Goal: Task Accomplishment & Management: Manage account settings

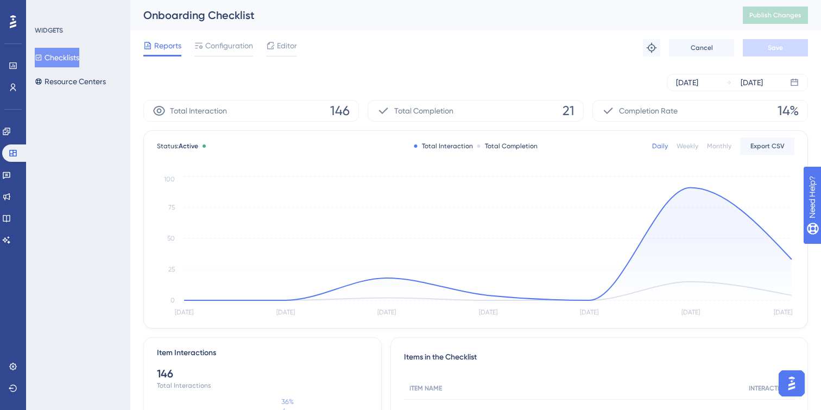
click at [56, 92] on div "WIDGETS Checklists Resource Centers" at bounding box center [78, 205] width 104 height 410
click at [64, 84] on button "Resource Centers" at bounding box center [70, 82] width 71 height 20
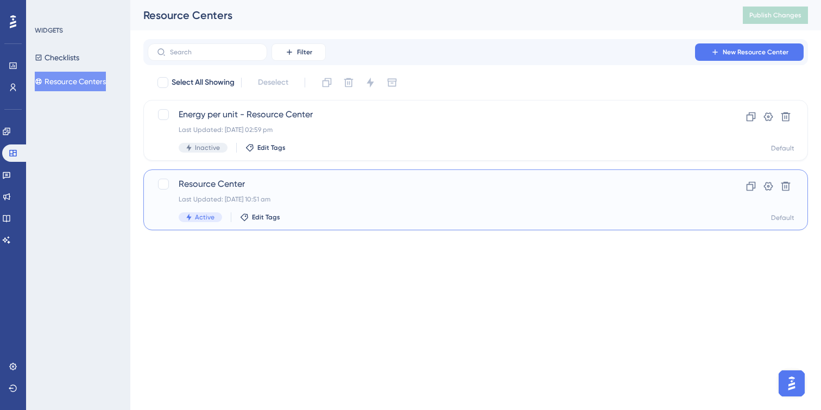
click at [283, 199] on div "Last Updated: [DATE] 10:51 am" at bounding box center [432, 199] width 507 height 9
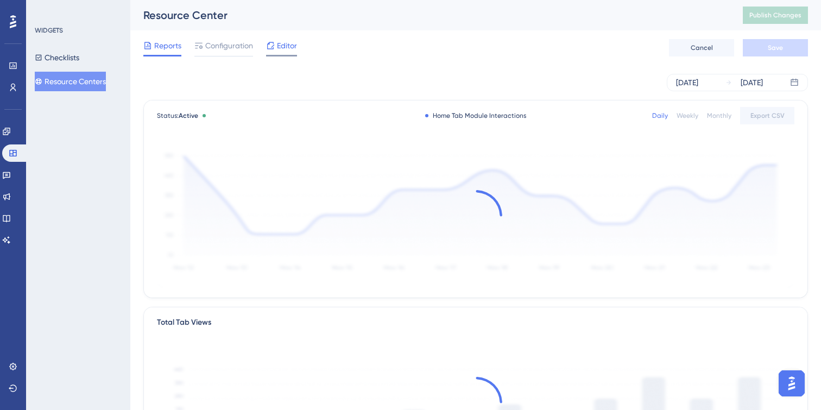
click at [282, 48] on span "Editor" at bounding box center [287, 45] width 20 height 13
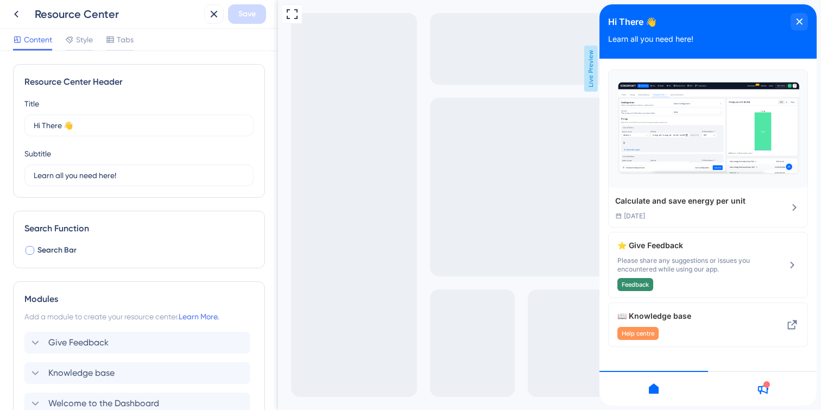
click at [33, 248] on div at bounding box center [30, 250] width 9 height 9
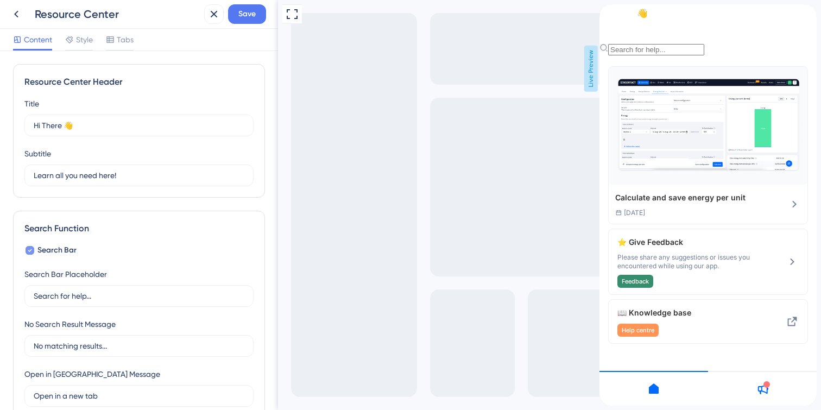
click at [30, 248] on icon at bounding box center [30, 250] width 4 height 9
checkbox input "false"
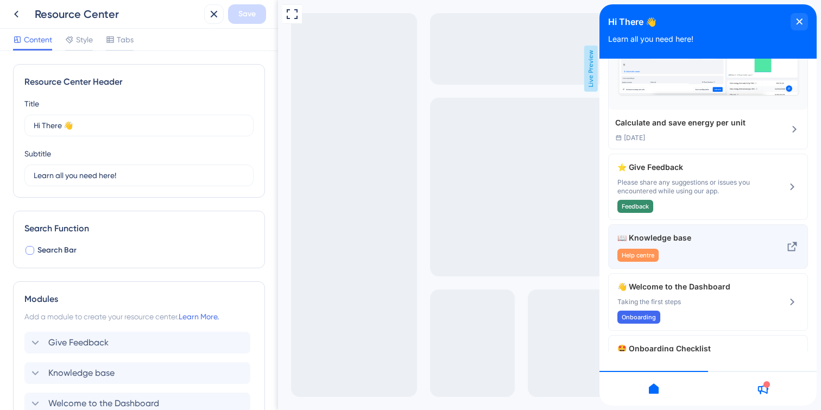
scroll to position [137, 0]
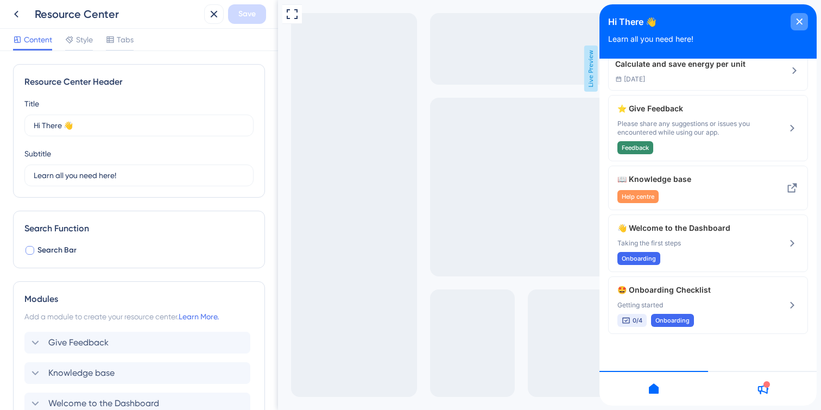
click at [802, 27] on div "close resource center" at bounding box center [799, 21] width 17 height 17
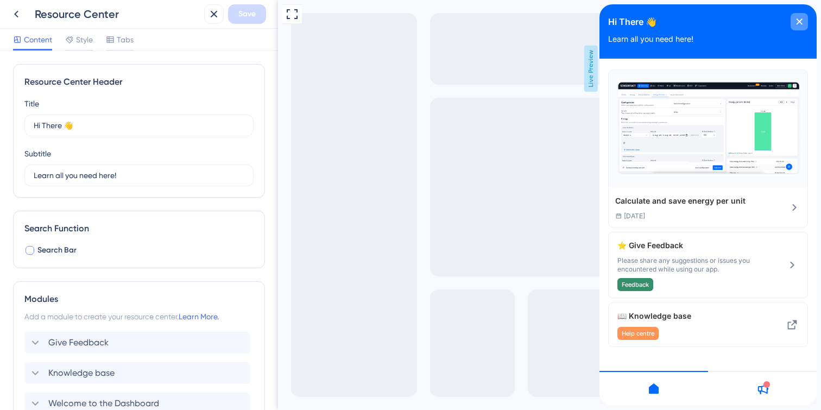
click at [801, 16] on div "close resource center" at bounding box center [799, 21] width 17 height 17
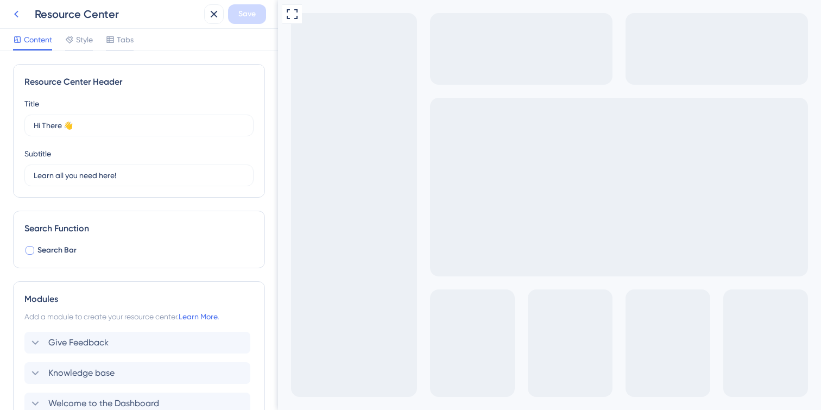
click at [17, 15] on icon at bounding box center [16, 14] width 13 height 13
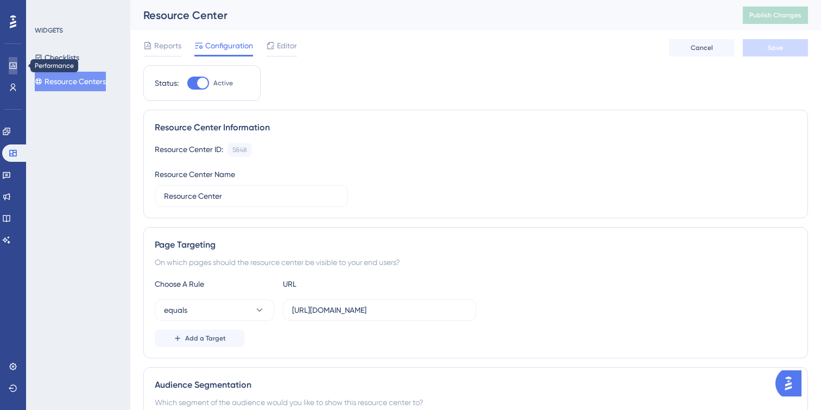
click at [11, 62] on icon at bounding box center [13, 65] width 9 height 9
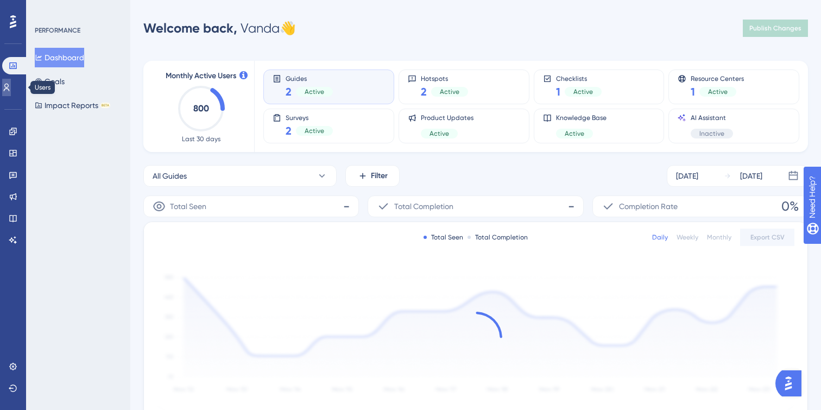
click at [11, 91] on icon at bounding box center [6, 87] width 9 height 9
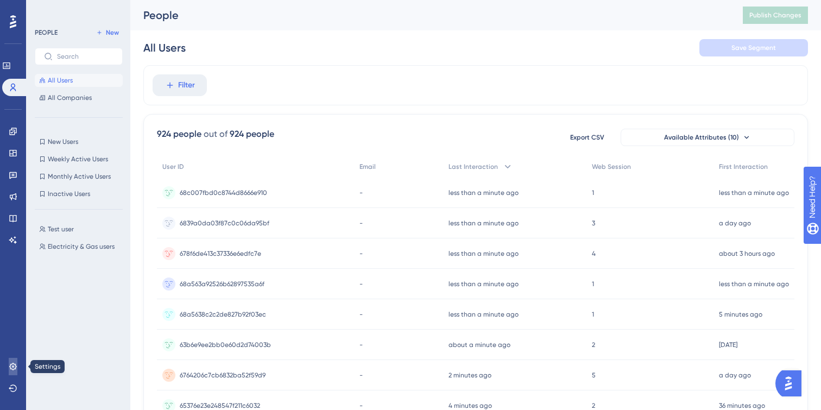
click at [9, 365] on icon at bounding box center [13, 366] width 9 height 9
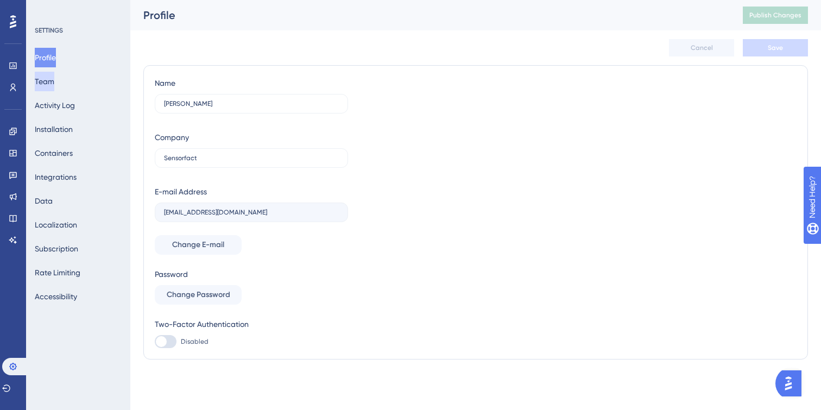
click at [53, 85] on button "Team" at bounding box center [45, 82] width 20 height 20
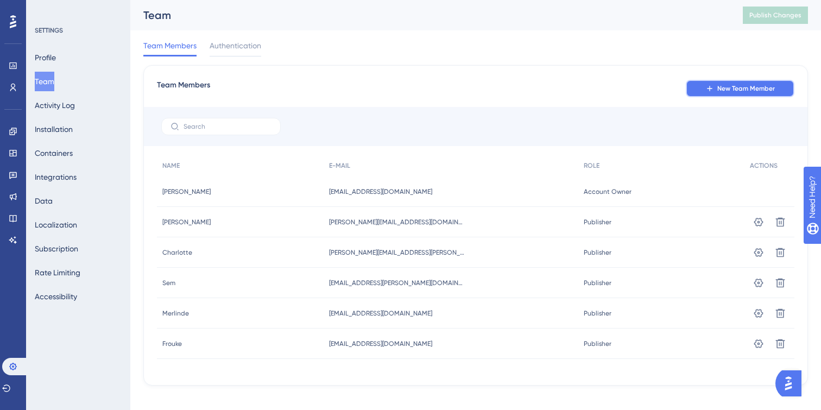
click at [760, 87] on span "New Team Member" at bounding box center [747, 88] width 58 height 9
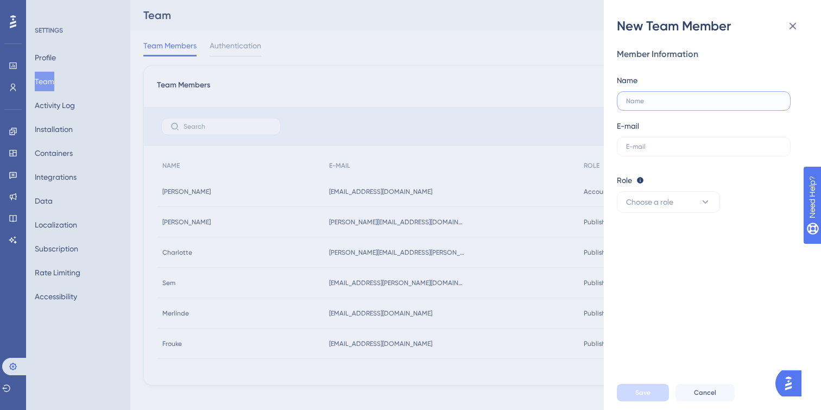
click at [670, 103] on input "text" at bounding box center [703, 101] width 155 height 8
click at [669, 146] on input "text" at bounding box center [703, 147] width 155 height 8
paste input "[PERSON_NAME][EMAIL_ADDRESS][DOMAIN_NAME]"
type input "[PERSON_NAME][EMAIL_ADDRESS][DOMAIN_NAME]"
click at [648, 99] on input "text" at bounding box center [703, 101] width 155 height 8
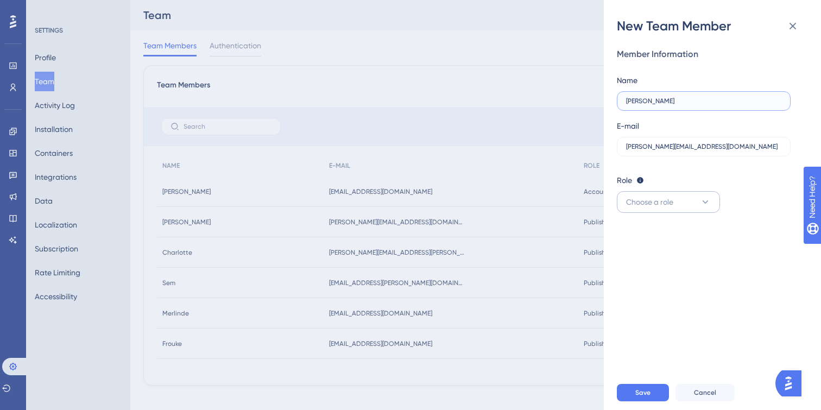
type input "[PERSON_NAME]"
click at [683, 206] on button "Choose a role" at bounding box center [668, 202] width 103 height 22
click at [659, 237] on div "Admin Admin" at bounding box center [669, 235] width 72 height 22
click at [660, 208] on button "Admin" at bounding box center [668, 202] width 103 height 22
click at [659, 249] on div "Publisher Publisher" at bounding box center [669, 257] width 72 height 22
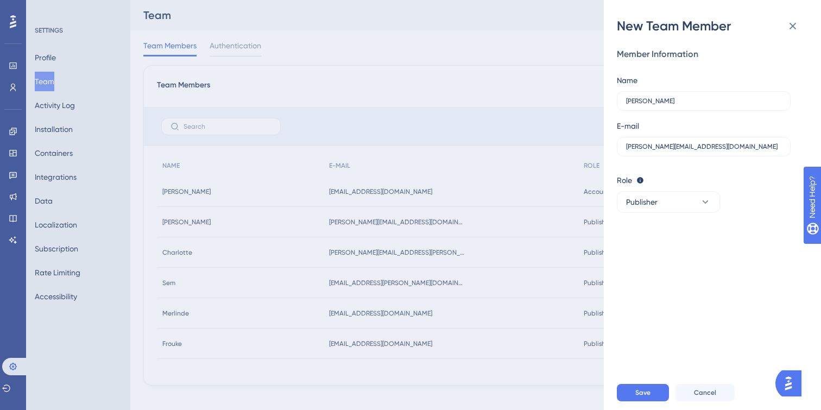
drag, startPoint x: 714, startPoint y: 282, endPoint x: 706, endPoint y: 297, distance: 17.3
click at [714, 283] on div "Member Information Name [PERSON_NAME] E-mail [PERSON_NAME][EMAIL_ADDRESS][DOMAI…" at bounding box center [717, 205] width 200 height 341
click at [639, 390] on span "Save" at bounding box center [643, 392] width 15 height 9
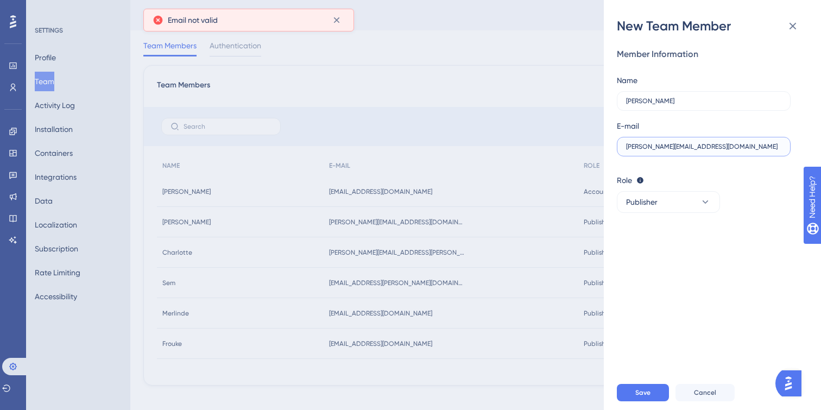
drag, startPoint x: 629, startPoint y: 146, endPoint x: 629, endPoint y: 192, distance: 45.6
click at [629, 146] on input "[PERSON_NAME][EMAIL_ADDRESS][DOMAIN_NAME]" at bounding box center [703, 147] width 155 height 8
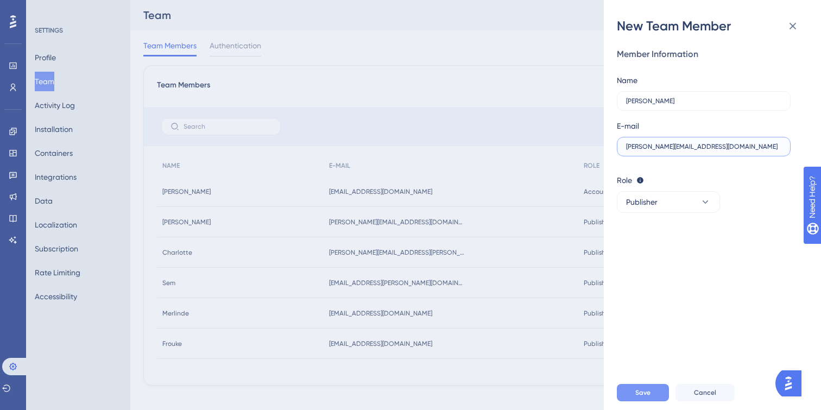
type input "[PERSON_NAME][EMAIL_ADDRESS][DOMAIN_NAME]"
click at [645, 391] on span "Save" at bounding box center [643, 392] width 15 height 9
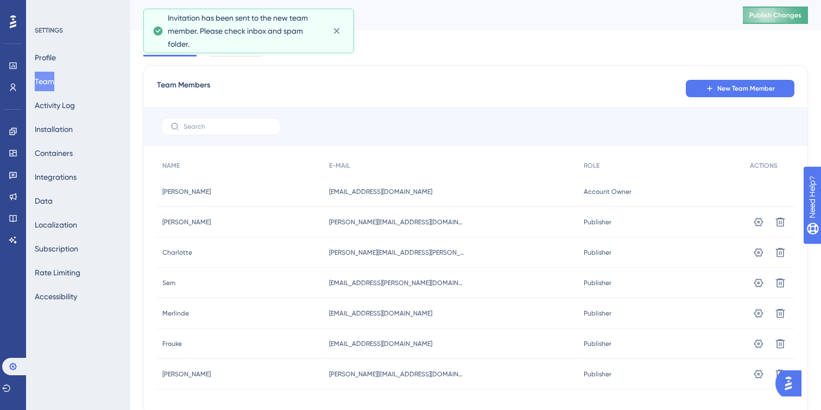
click at [759, 22] on button "Publish Changes" at bounding box center [775, 15] width 65 height 17
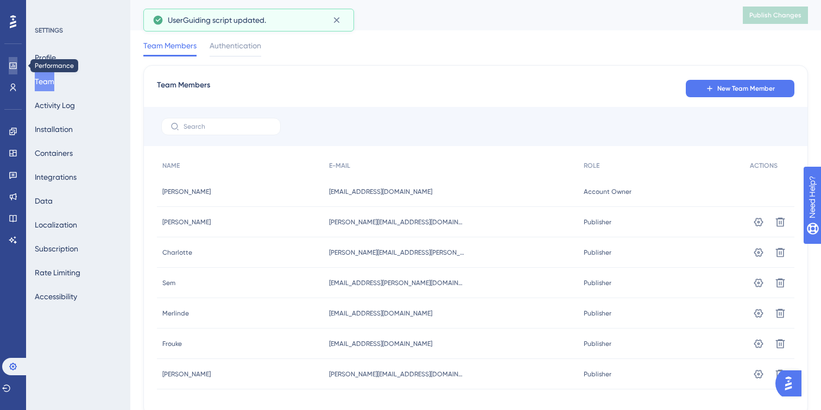
click at [15, 65] on icon at bounding box center [12, 65] width 7 height 7
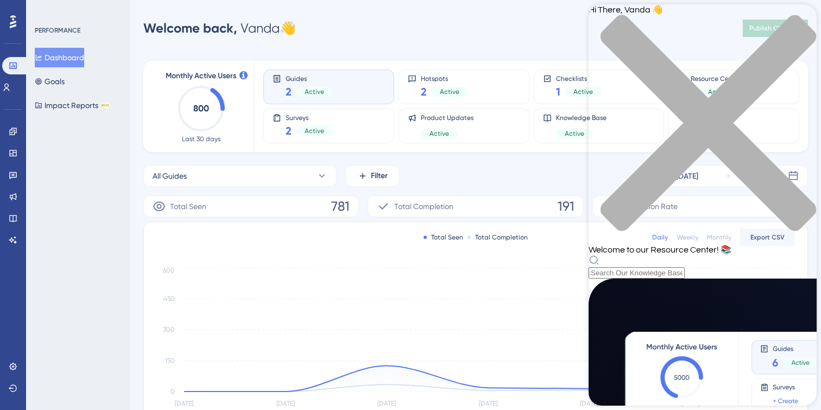
scroll to position [373, 0]
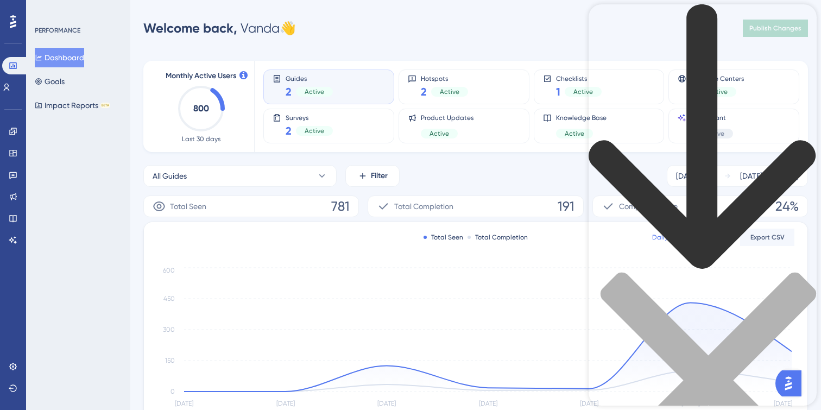
scroll to position [1, 0]
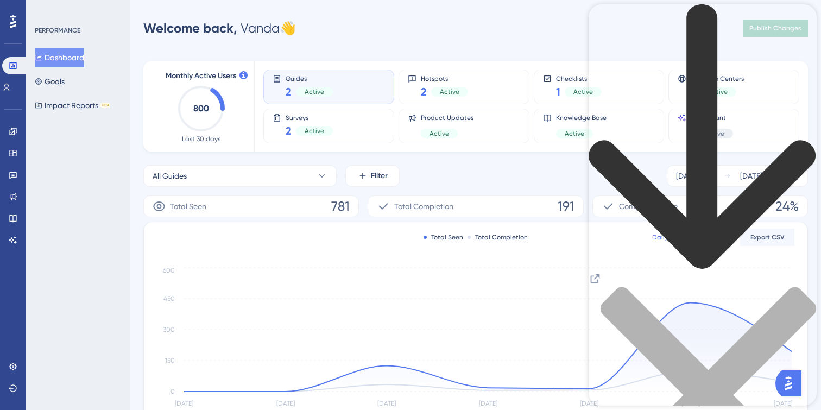
scroll to position [0, 0]
click at [599, 19] on div "back to header" at bounding box center [703, 138] width 228 height 268
